Goal: Task Accomplishment & Management: Manage account settings

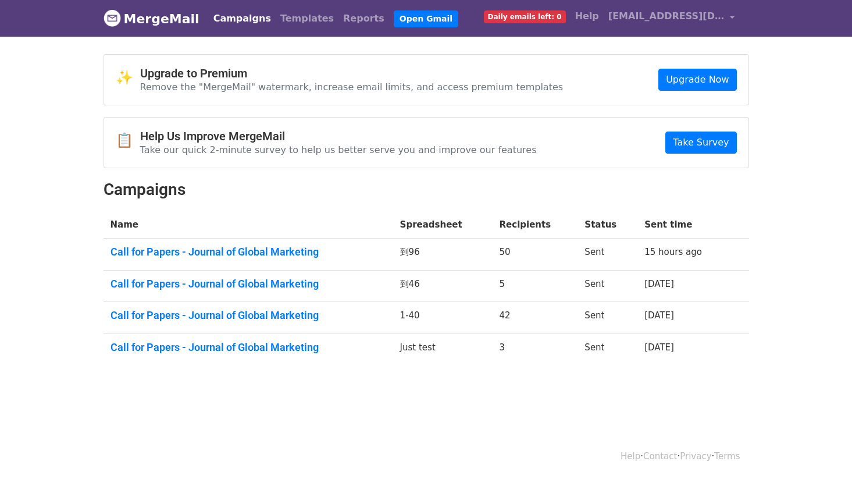
click at [554, 17] on span "Daily emails left: 0" at bounding box center [525, 16] width 82 height 13
click at [686, 25] on link "[EMAIL_ADDRESS][DOMAIN_NAME]" at bounding box center [672, 18] width 136 height 27
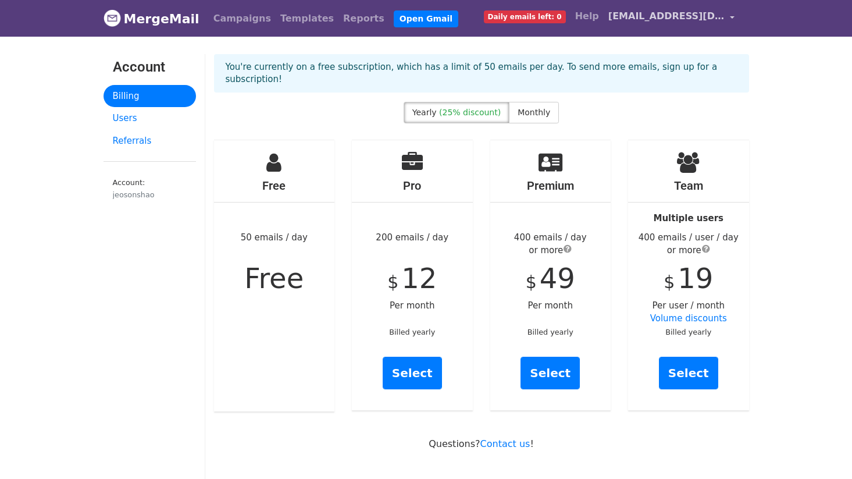
click at [702, 19] on span "[EMAIL_ADDRESS][DOMAIN_NAME]" at bounding box center [666, 16] width 116 height 14
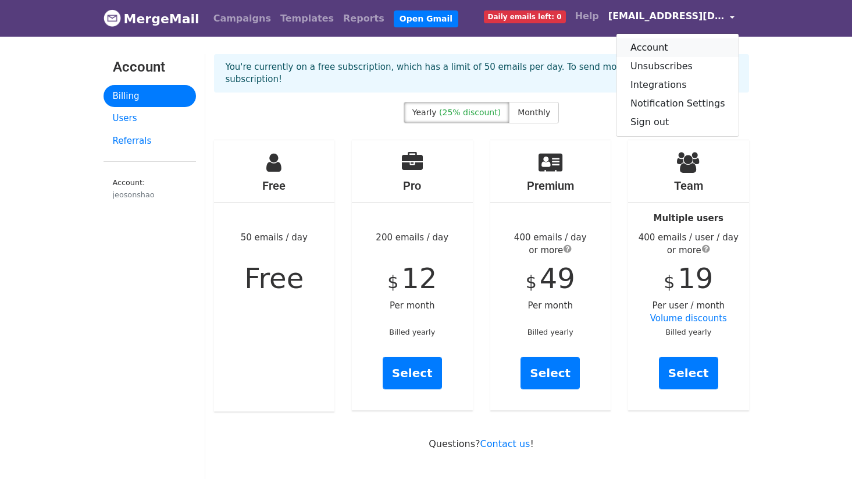
click at [683, 44] on link "Account" at bounding box center [677, 47] width 123 height 19
